Goal: Task Accomplishment & Management: Manage account settings

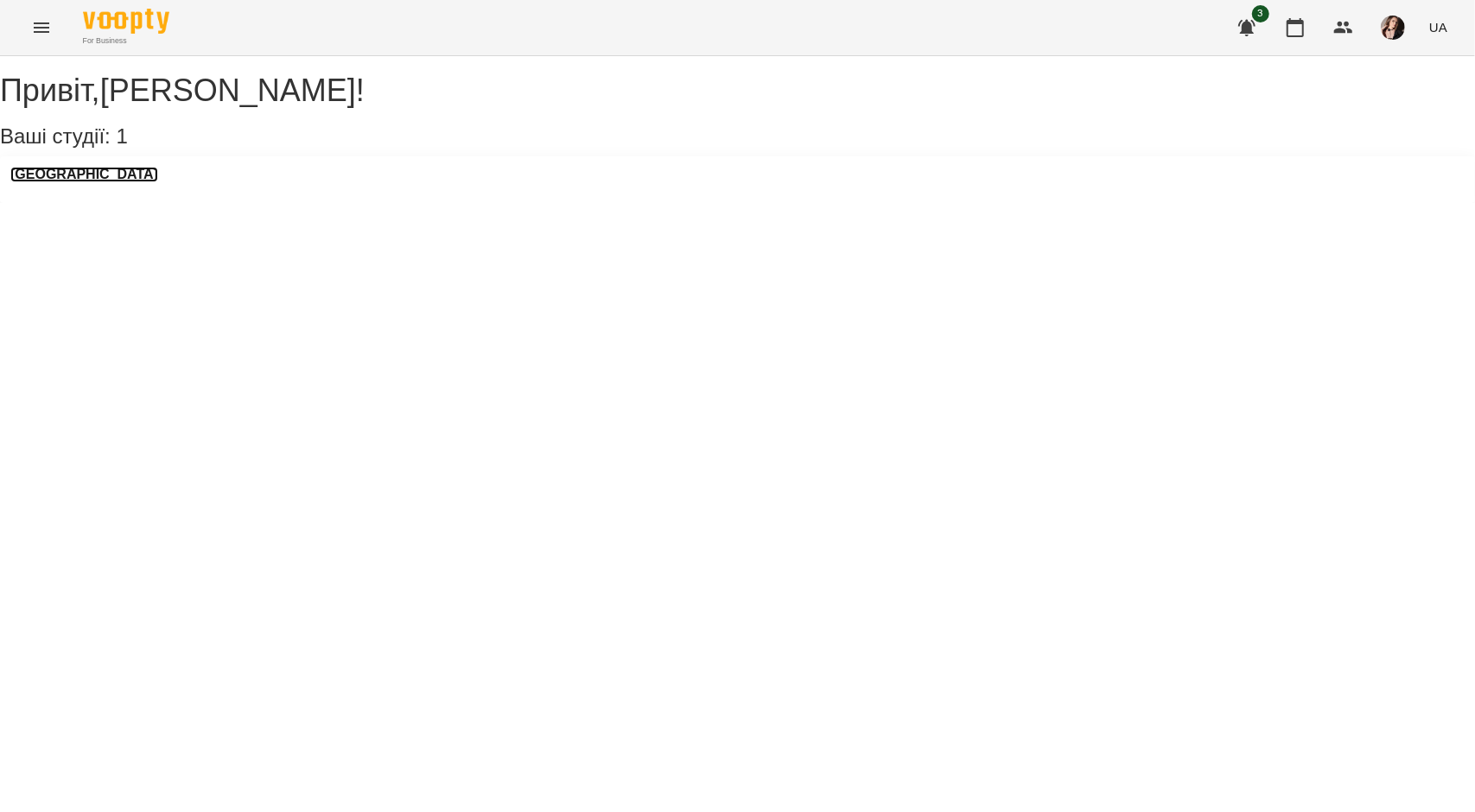
click at [47, 183] on h3 "[GEOGRAPHIC_DATA]" at bounding box center [84, 175] width 148 height 16
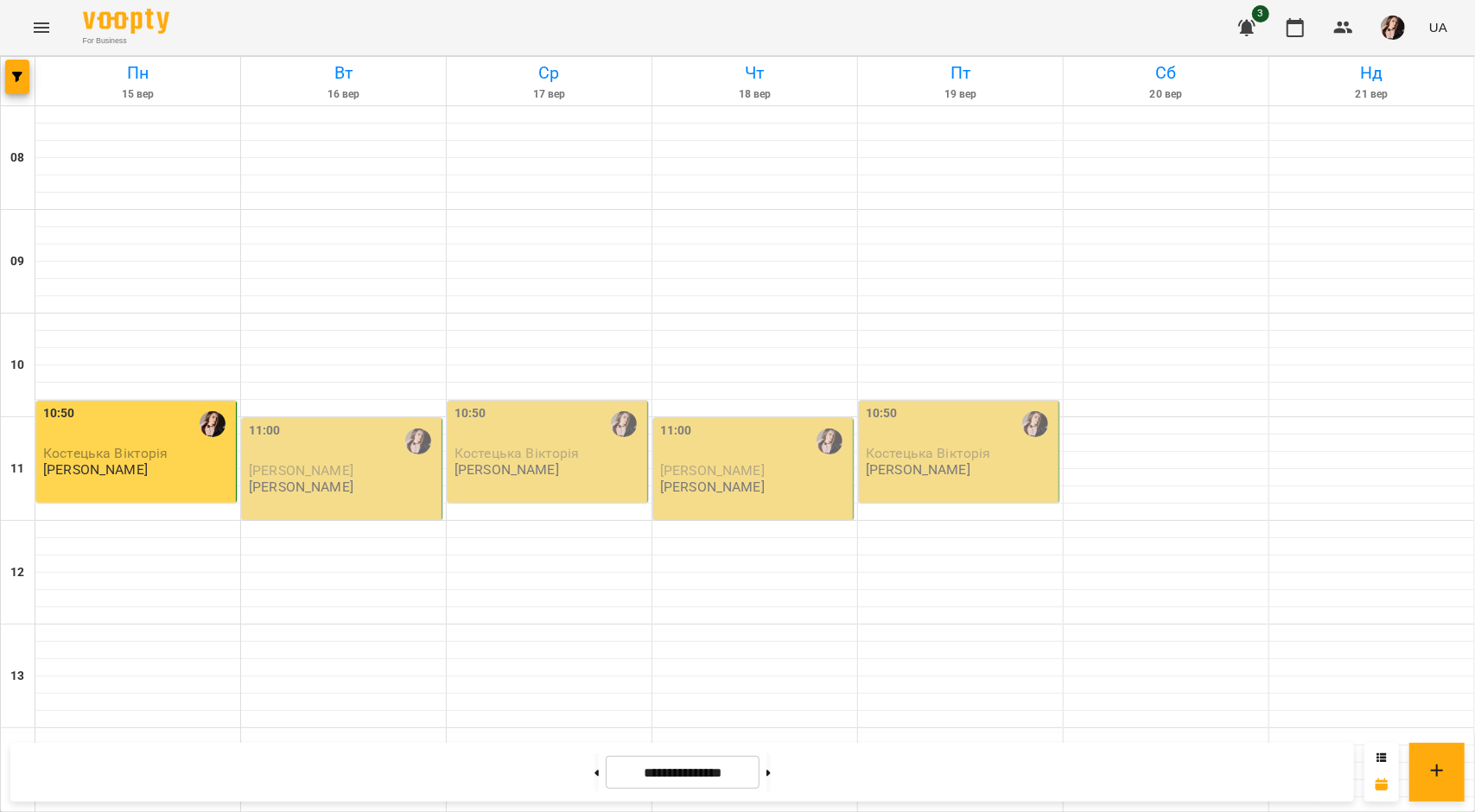
click at [355, 478] on p "[PERSON_NAME]" at bounding box center [343, 471] width 190 height 15
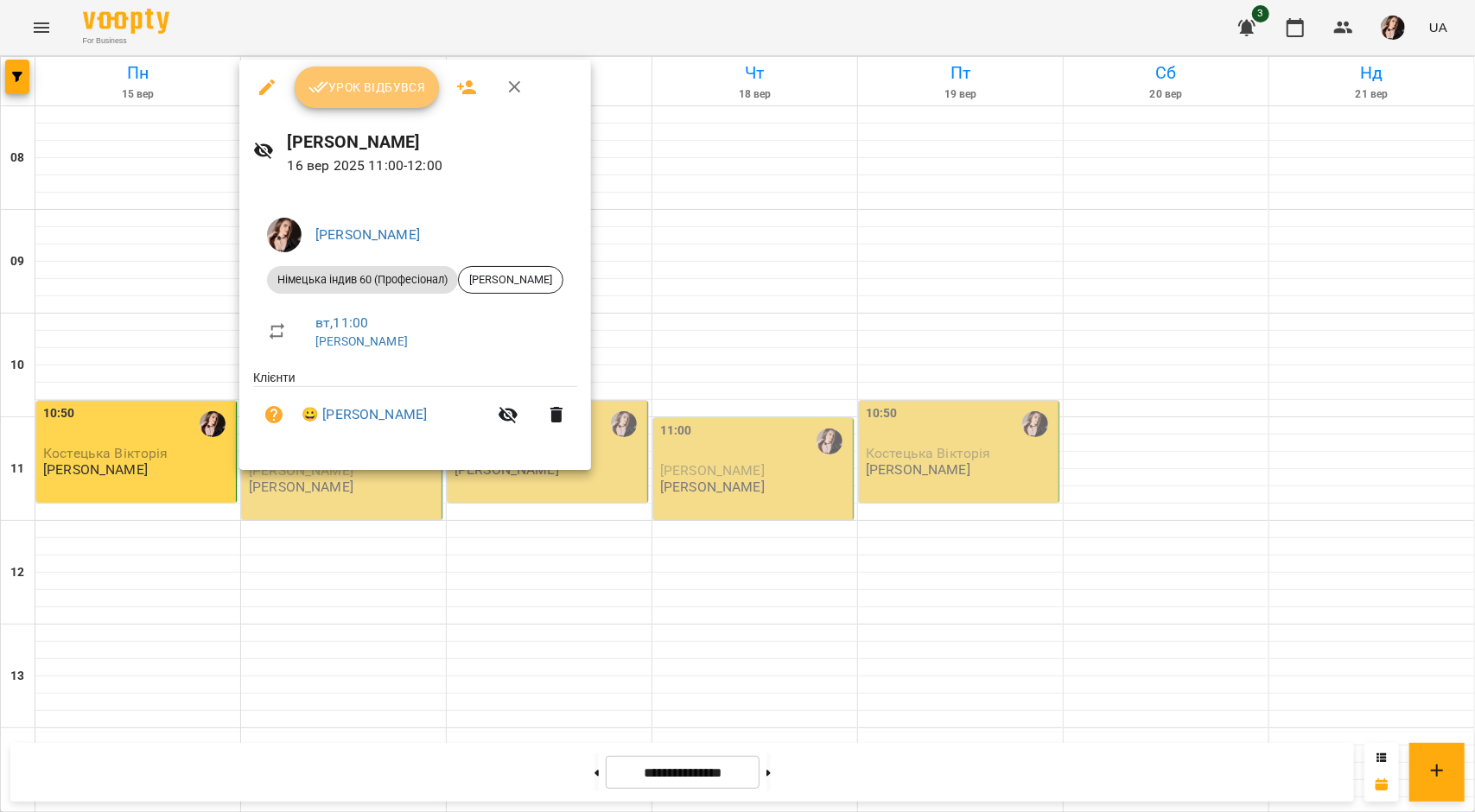
click at [382, 80] on span "Урок відбувся" at bounding box center [367, 88] width 118 height 21
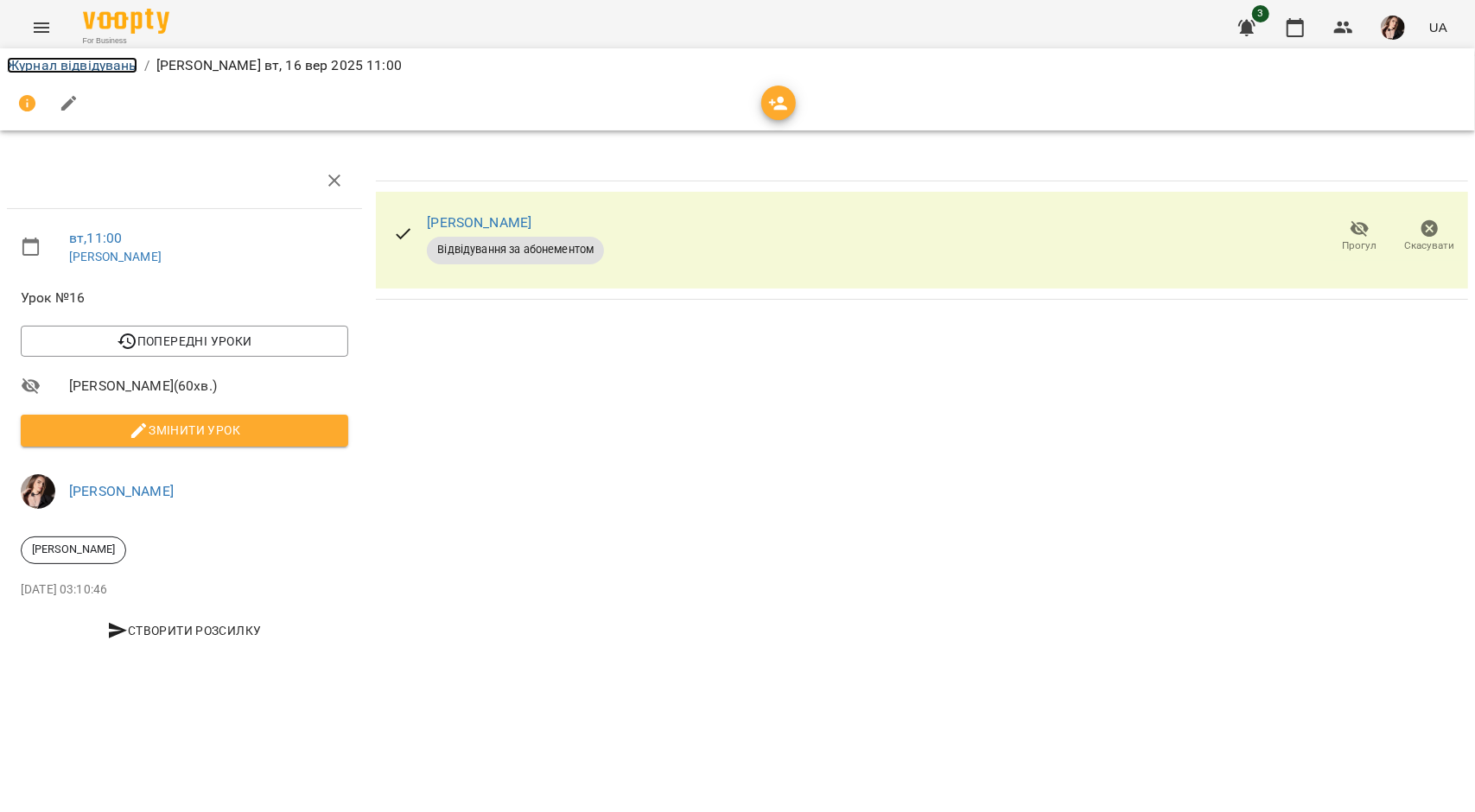
click at [90, 70] on link "Журнал відвідувань" at bounding box center [72, 65] width 131 height 17
